Goal: Find contact information: Find contact information

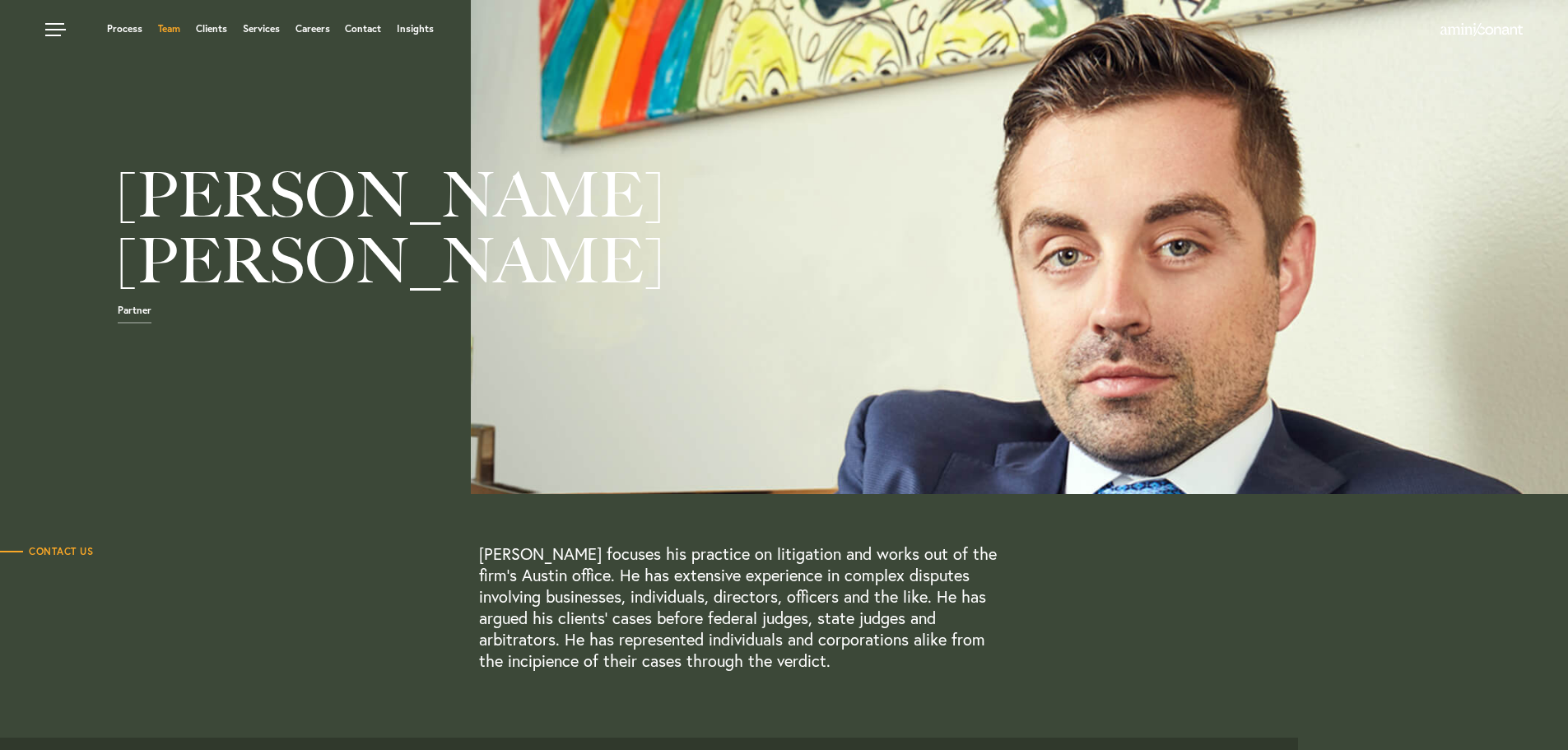
click at [167, 25] on link "Team" at bounding box center [168, 28] width 22 height 10
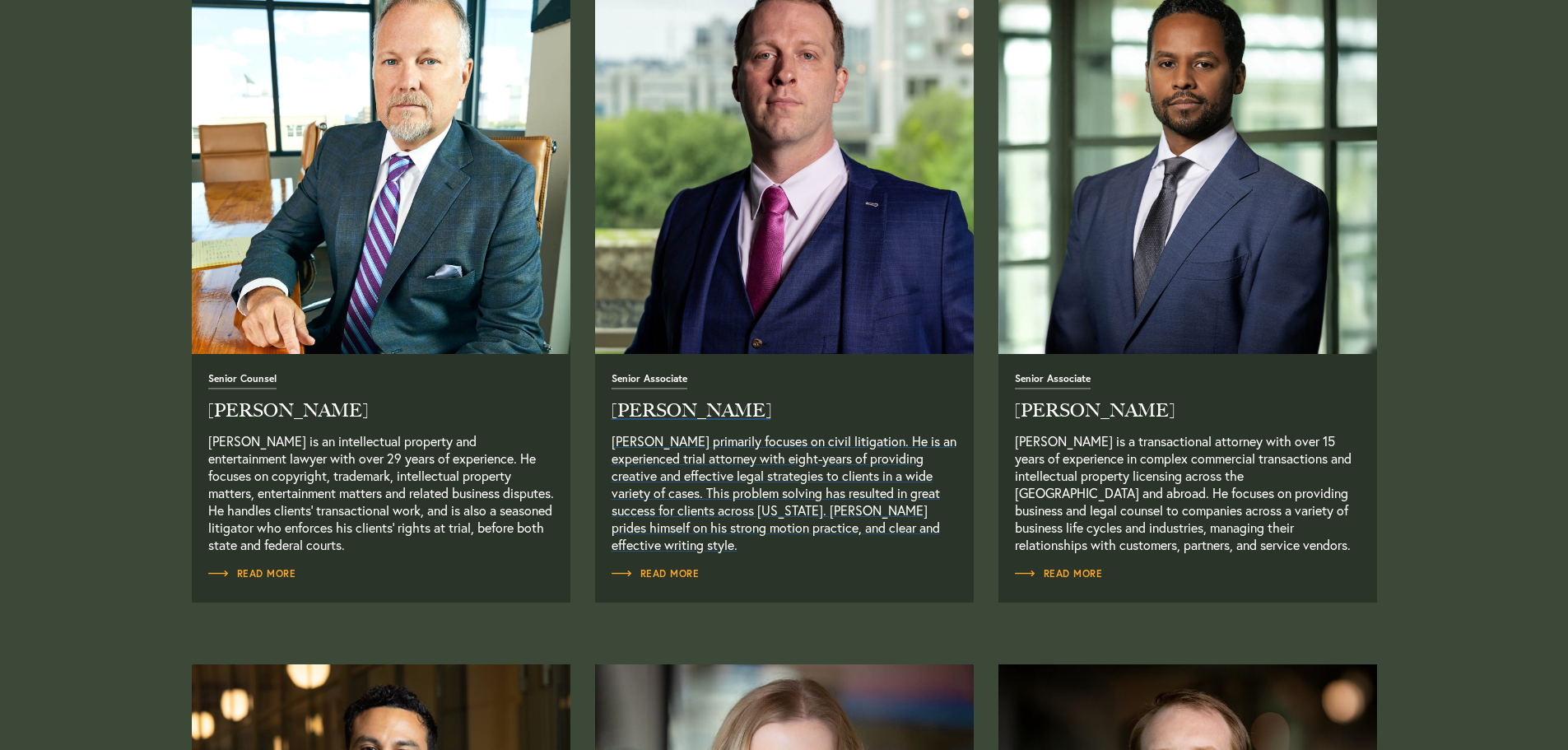
scroll to position [1433, 0]
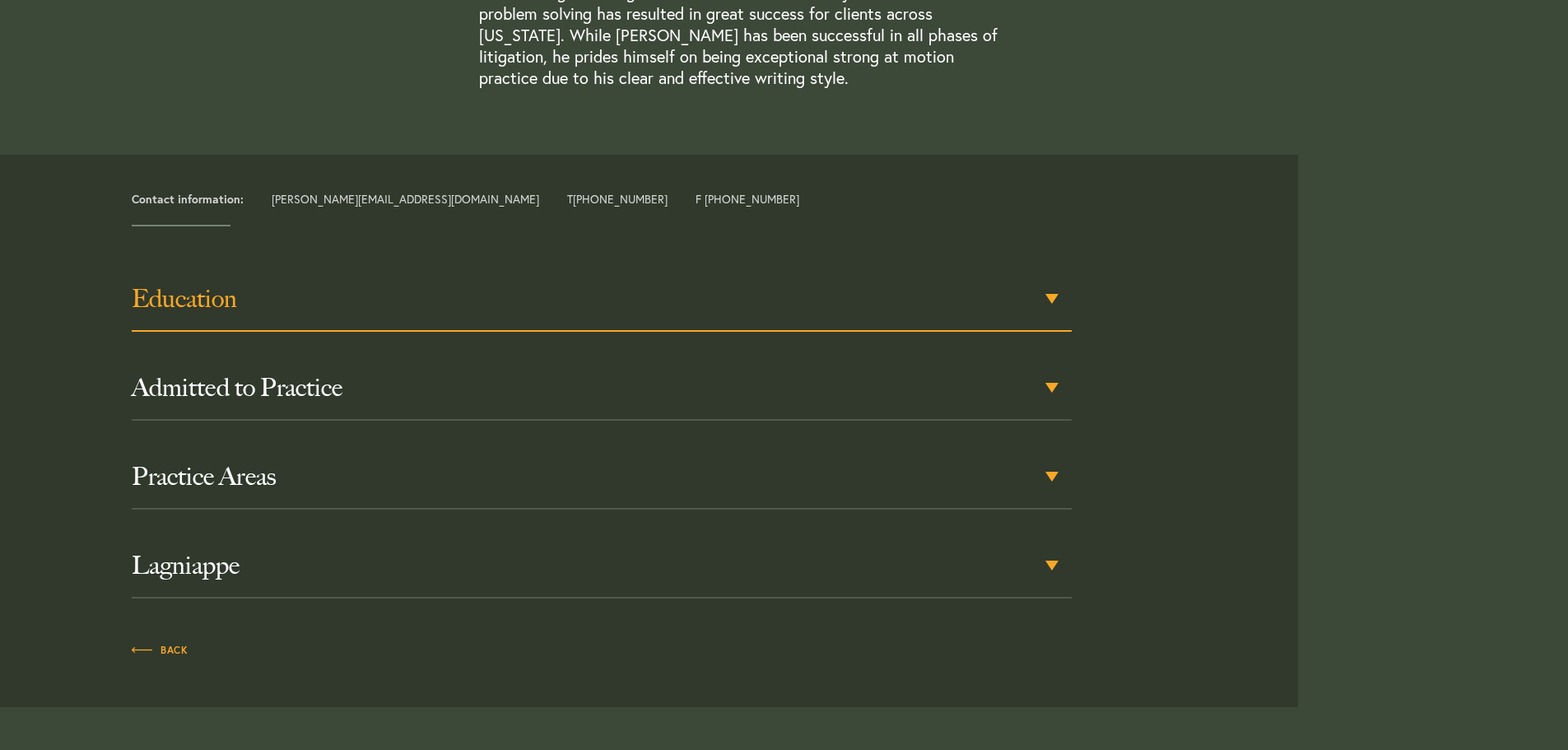
scroll to position [602, 0]
click at [1005, 278] on div "Education" at bounding box center [602, 302] width 940 height 64
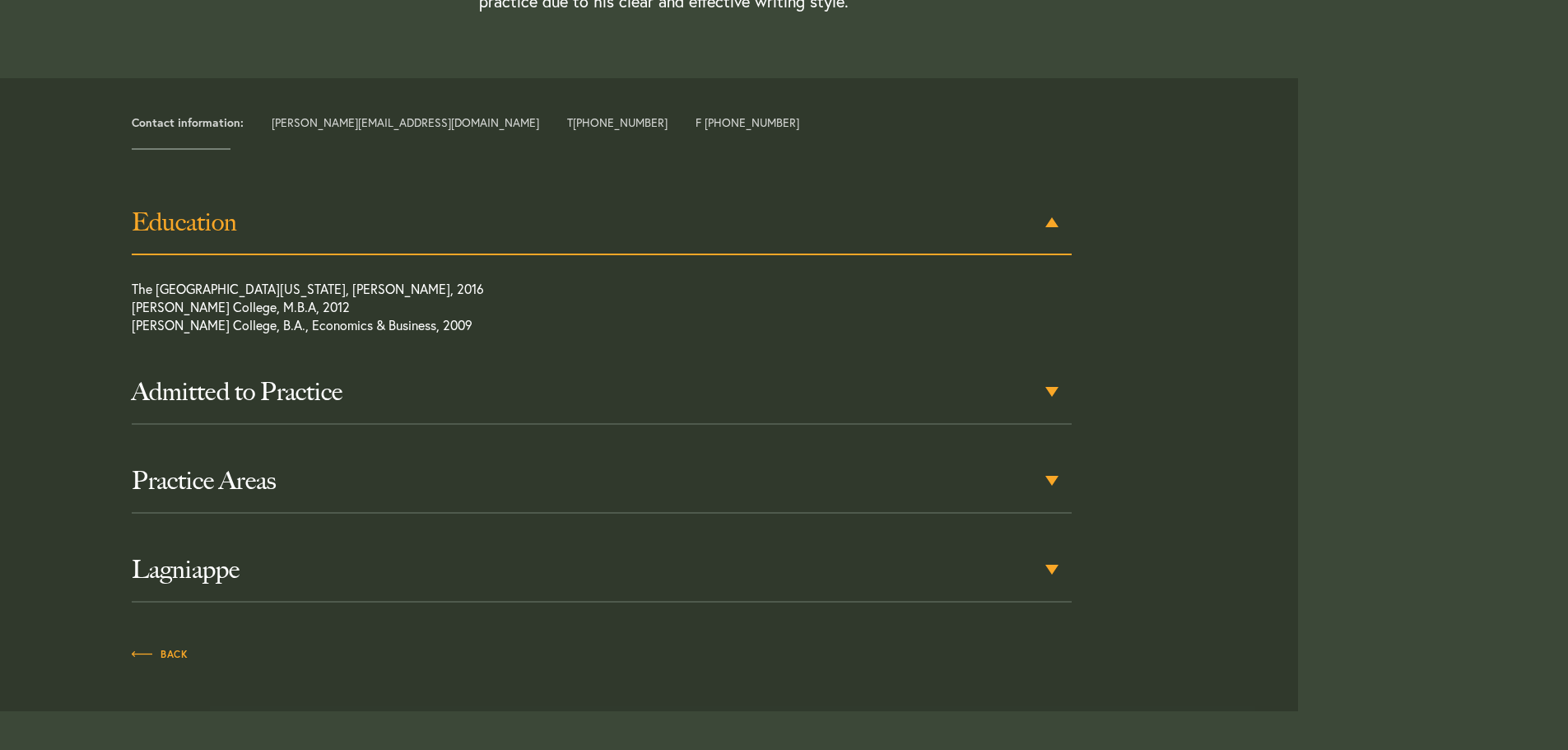
scroll to position [685, 0]
click at [751, 635] on div "Back" at bounding box center [602, 648] width 965 height 43
click at [704, 656] on p "Back" at bounding box center [602, 657] width 940 height 26
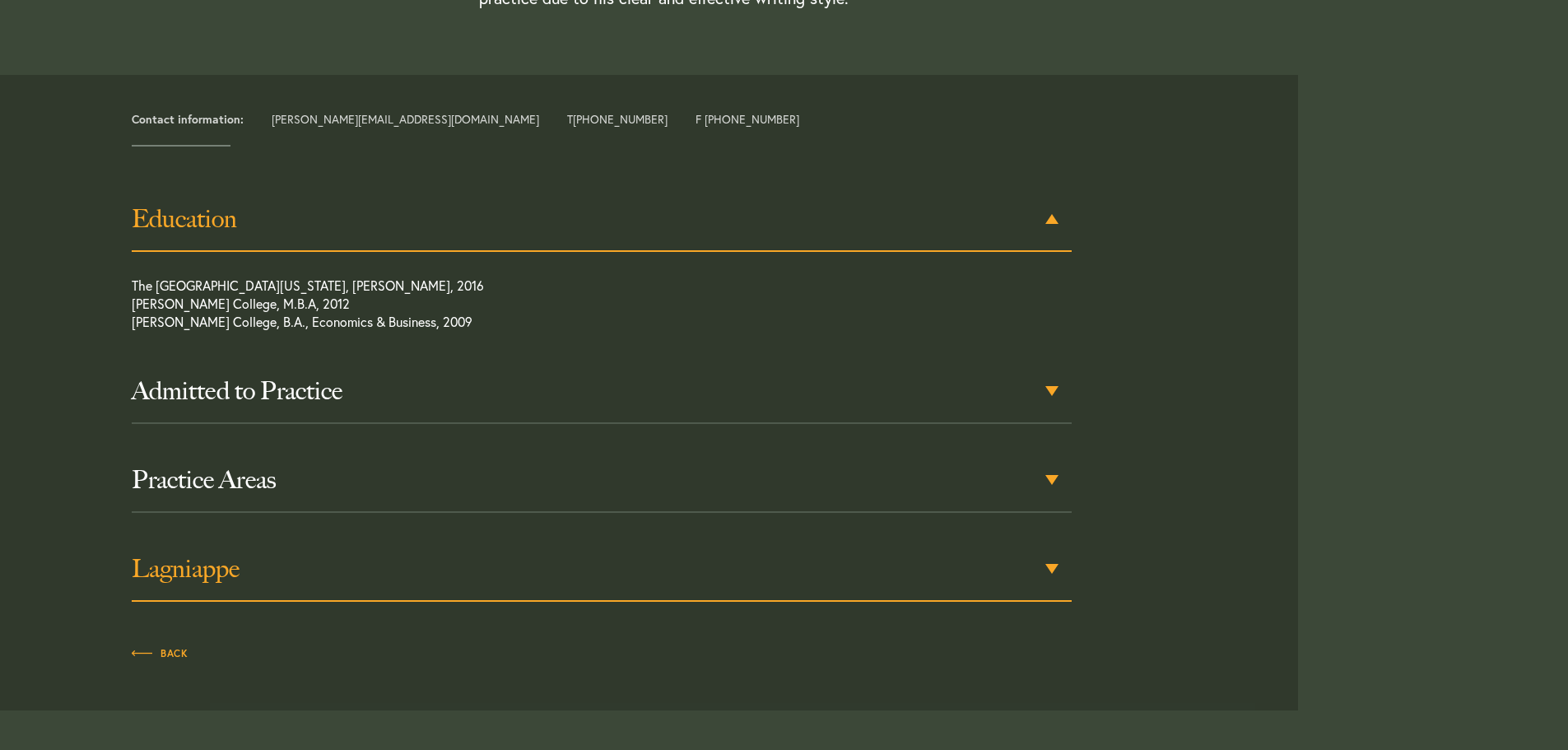
click at [623, 573] on h3 "Lagniappe" at bounding box center [602, 569] width 940 height 30
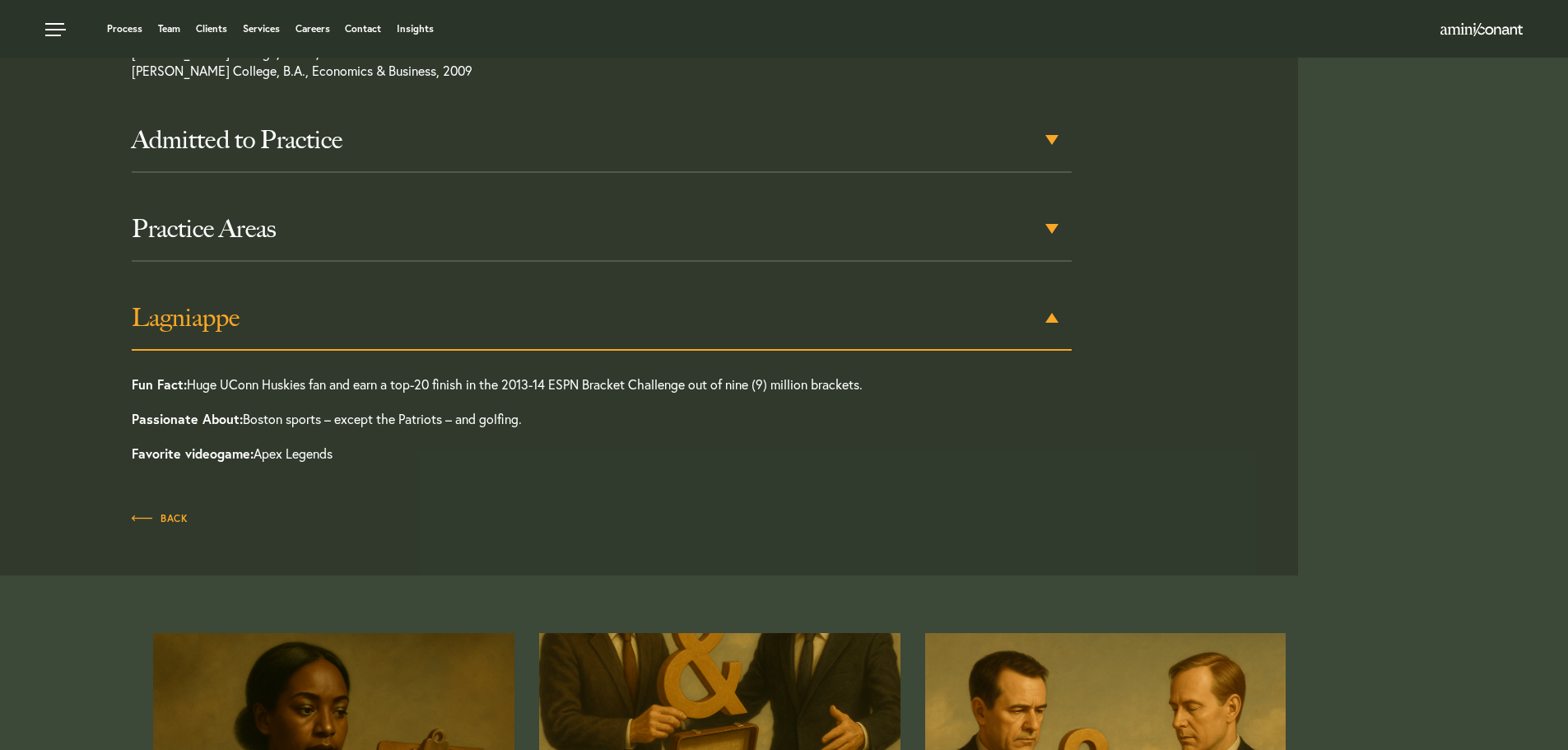
scroll to position [934, 0]
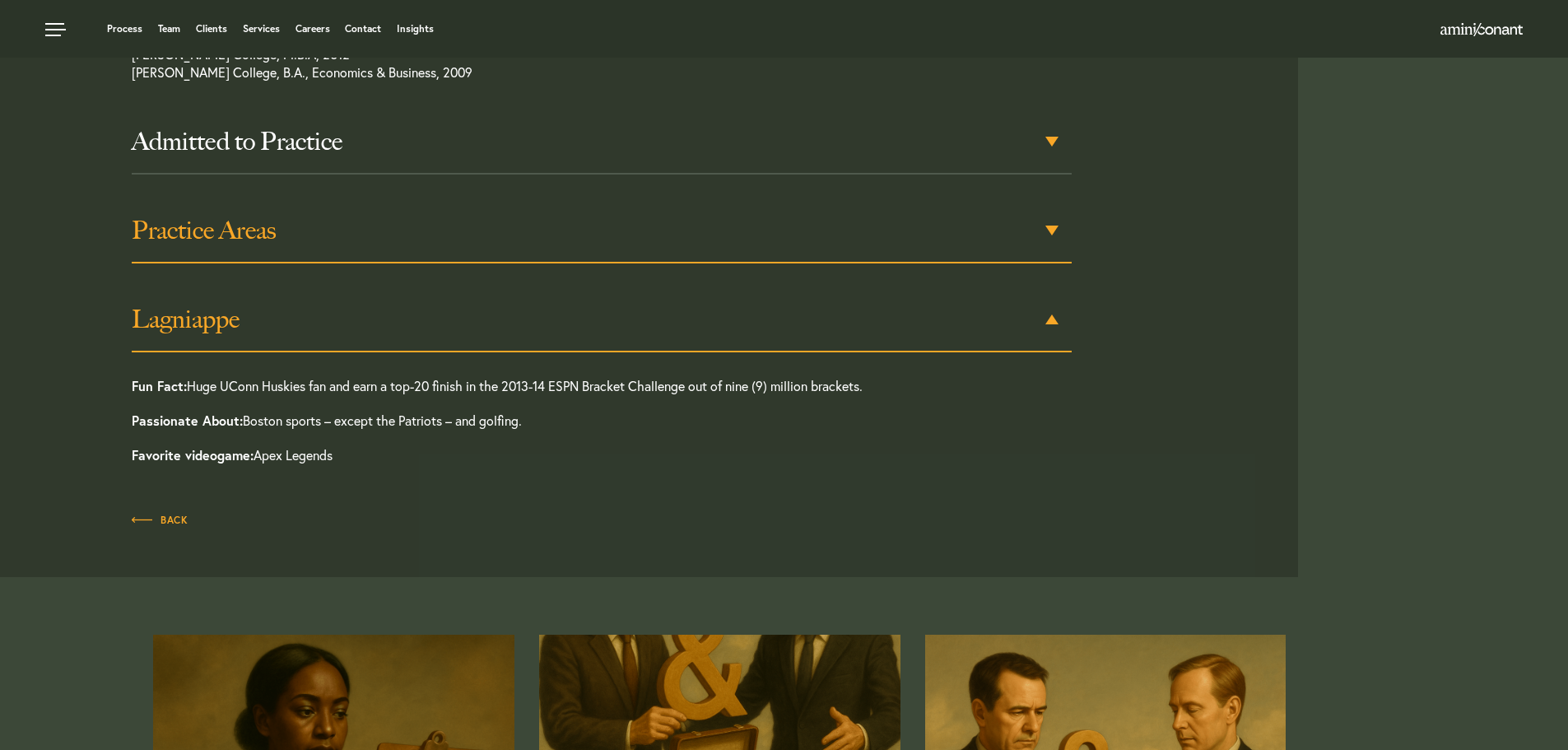
click at [481, 245] on div "Practice Areas" at bounding box center [602, 231] width 940 height 64
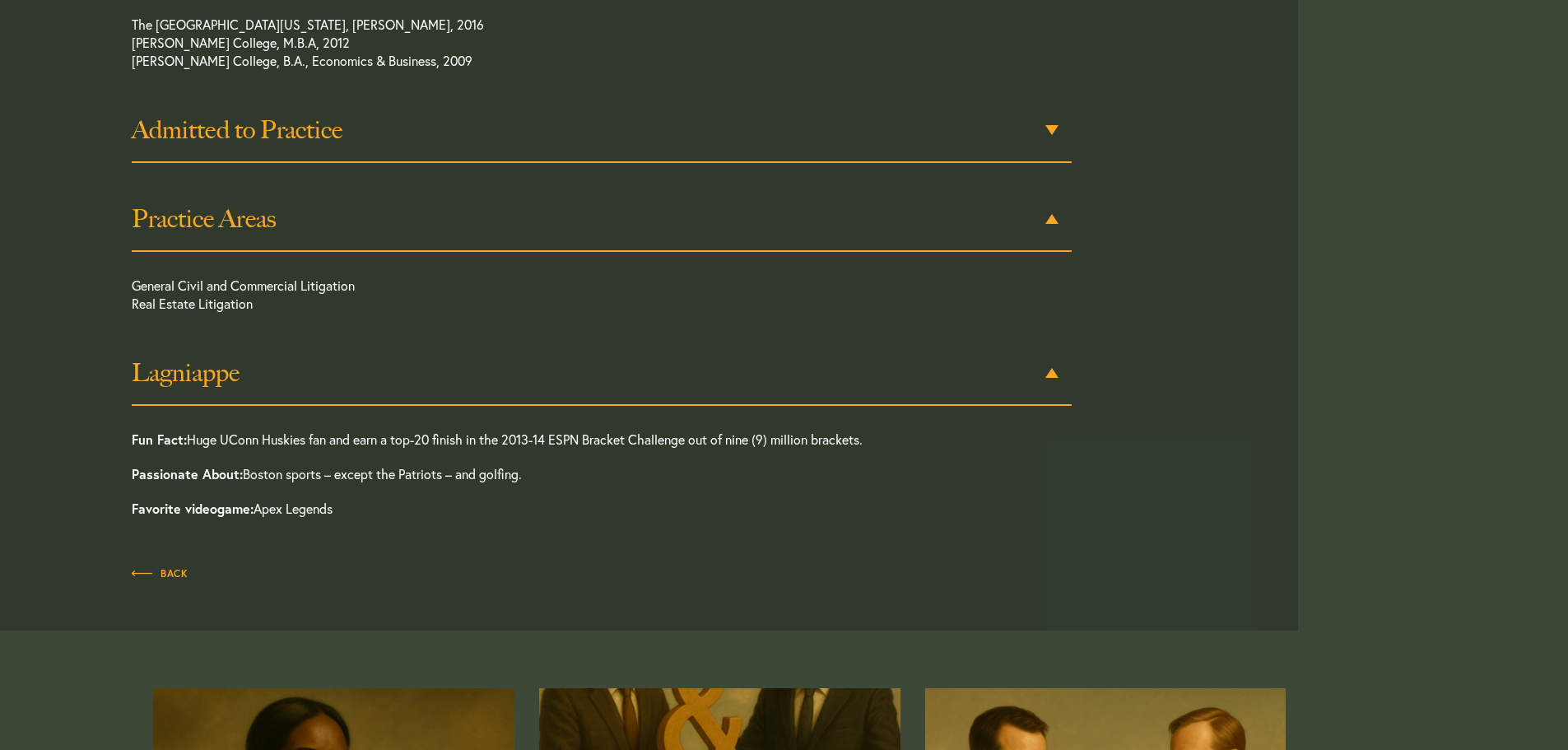
click at [438, 134] on h3 "Admitted to Practice" at bounding box center [602, 130] width 940 height 30
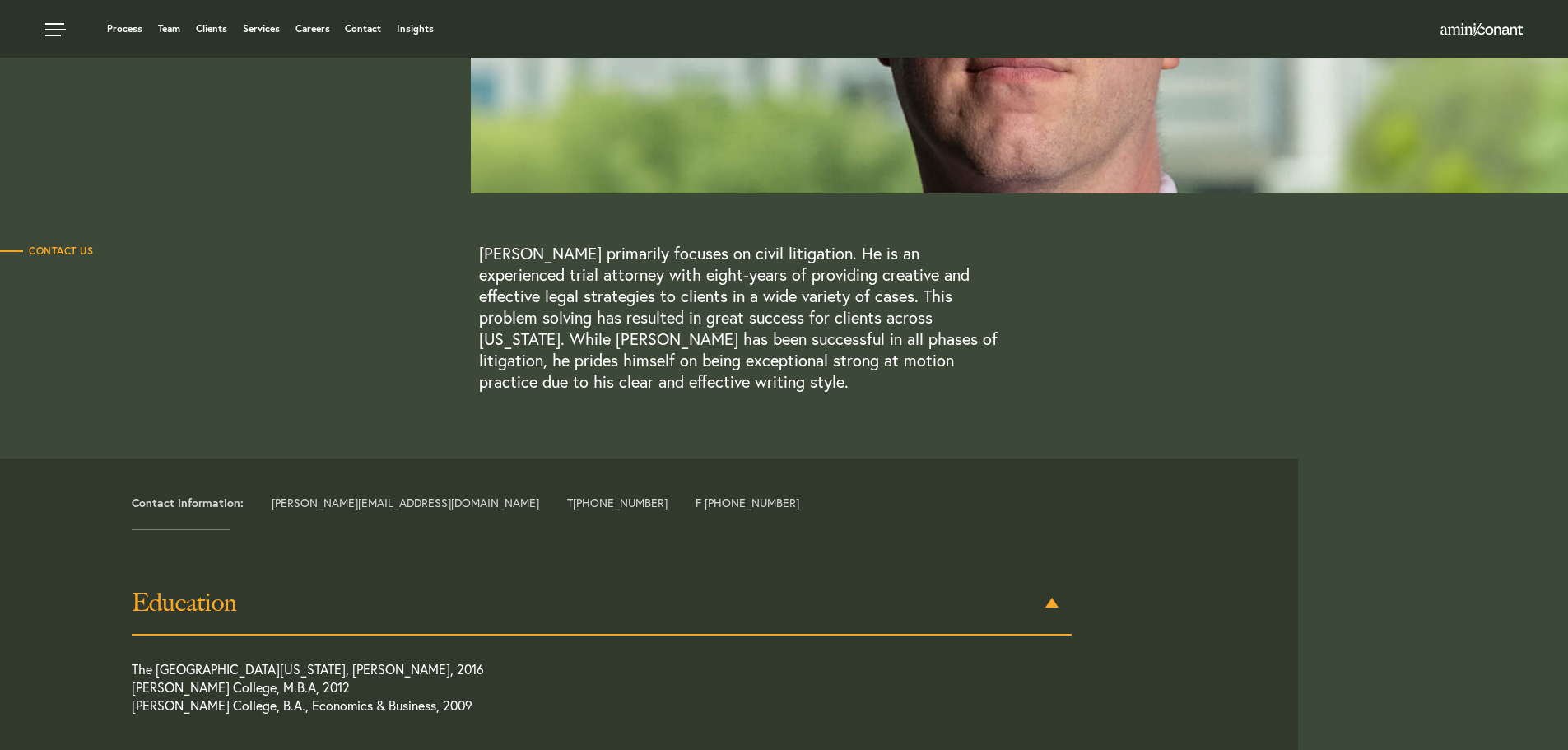
scroll to position [299, 0]
drag, startPoint x: 477, startPoint y: 253, endPoint x: 607, endPoint y: 258, distance: 130.1
click at [607, 258] on div "Contact Us Aaron Gankofskie primarily focuses on civil litigation. He is an exp…" at bounding box center [719, 320] width 1438 height 150
copy div "[PERSON_NAME]"
click at [817, 349] on p "Aaron Gankofskie primarily focuses on civil litigation. He is an experienced tr…" at bounding box center [743, 320] width 527 height 150
